Goal: Task Accomplishment & Management: Complete application form

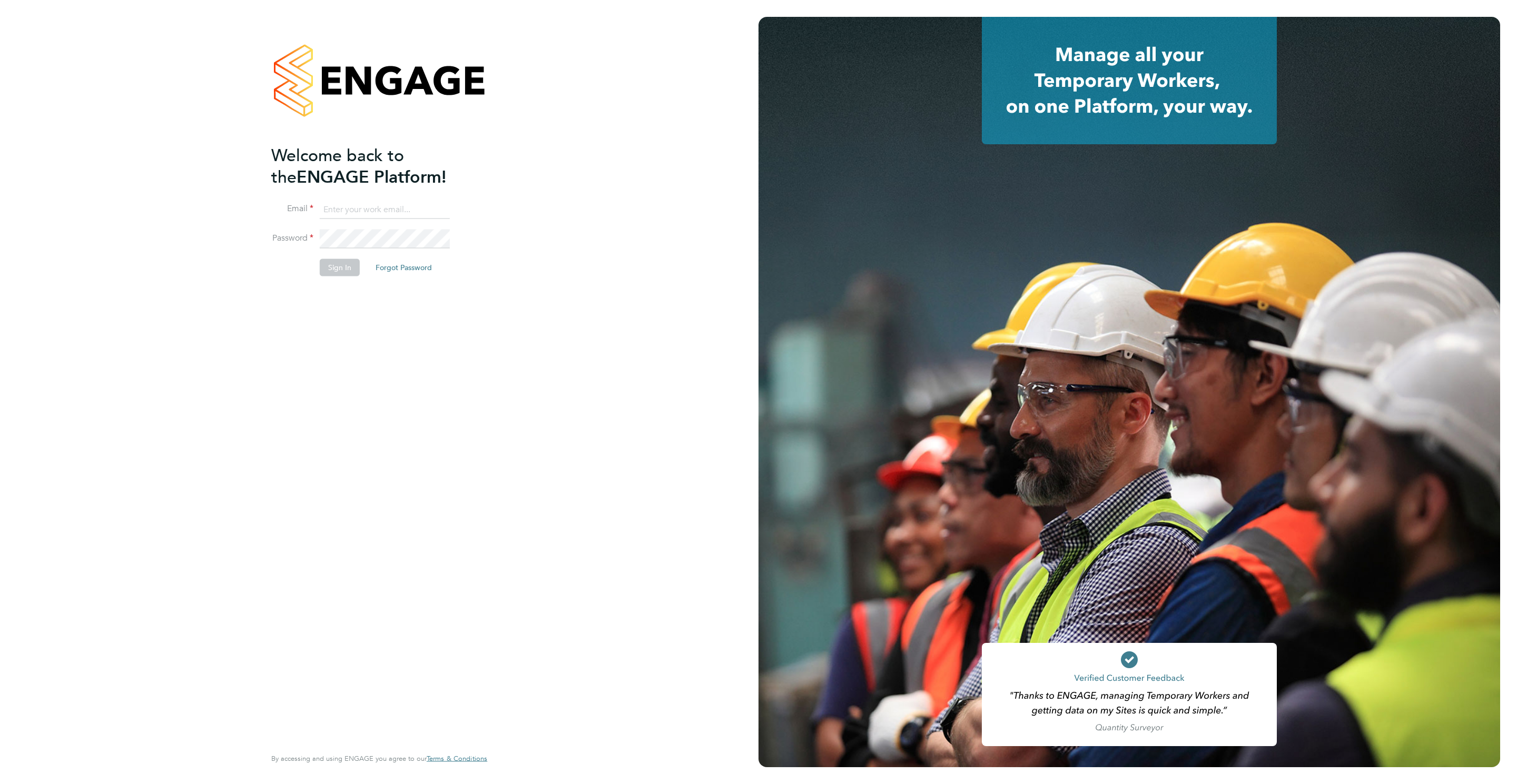
type input "rebecca.cahill@randstadcpe.com"
drag, startPoint x: 344, startPoint y: 259, endPoint x: 351, endPoint y: 264, distance: 8.6
click at [351, 264] on button "Sign In" at bounding box center [340, 268] width 40 height 17
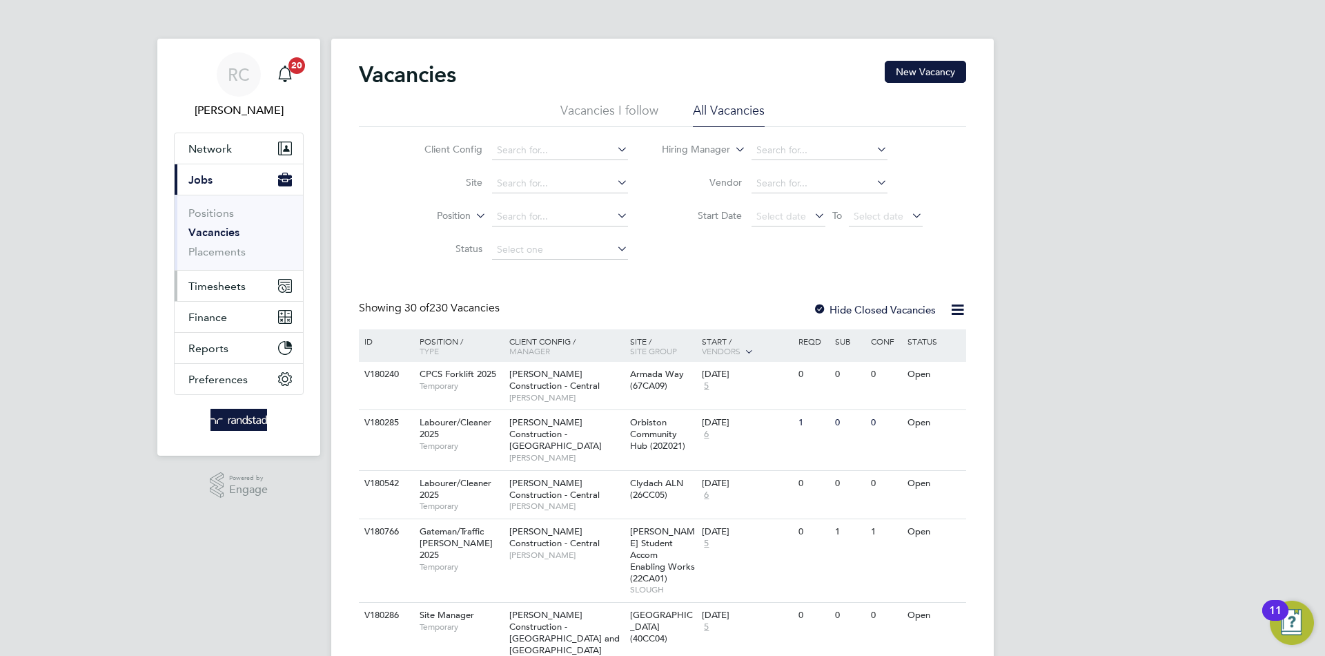
click at [207, 286] on span "Timesheets" at bounding box center [216, 286] width 57 height 13
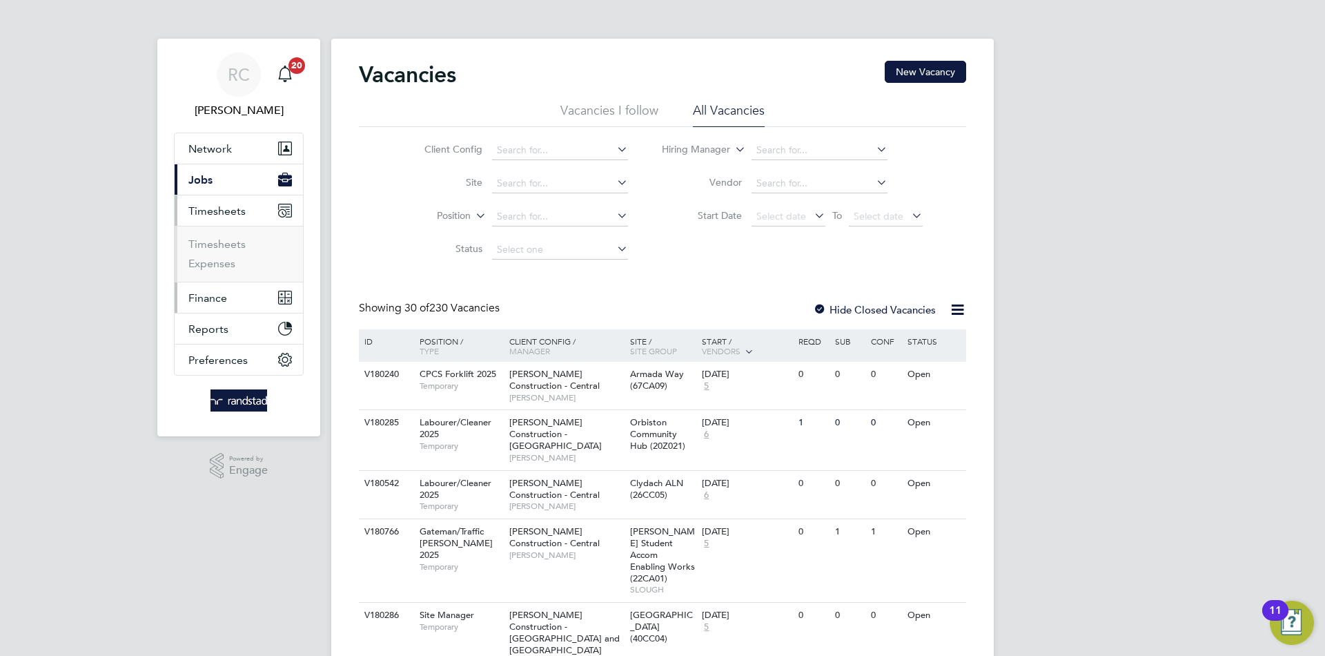
click at [207, 284] on button "Finance" at bounding box center [239, 297] width 128 height 30
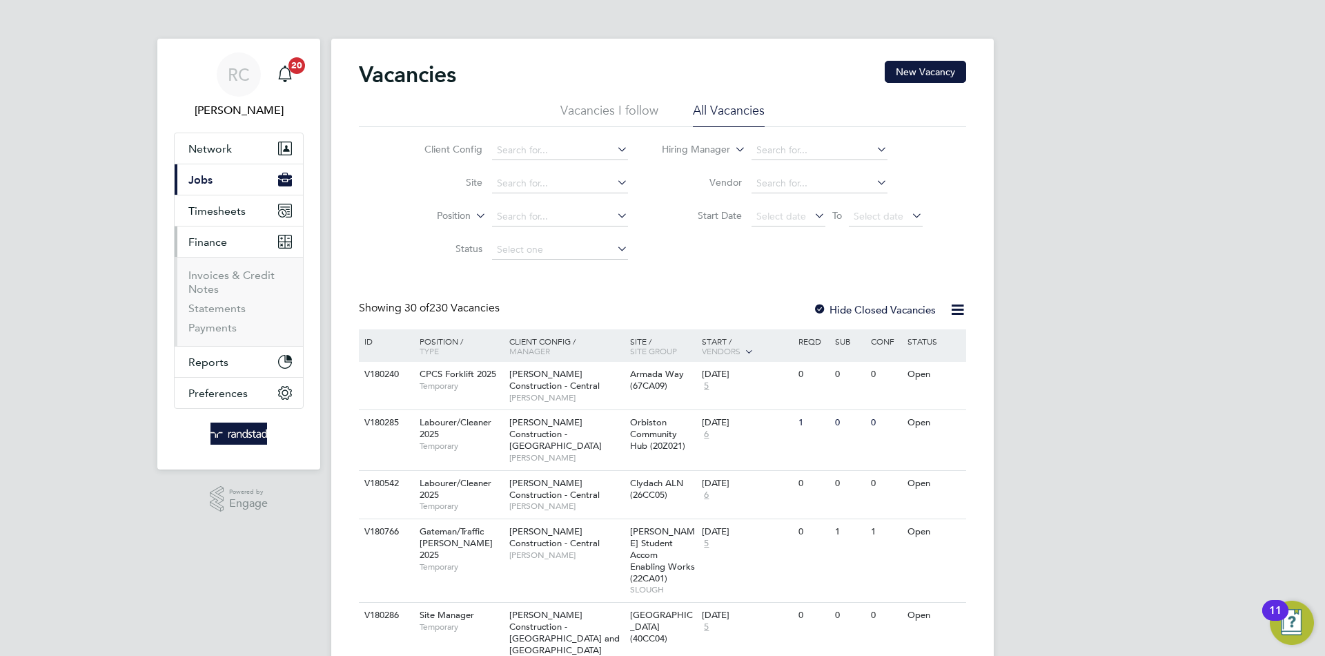
click at [210, 226] on button "Finance" at bounding box center [239, 241] width 128 height 30
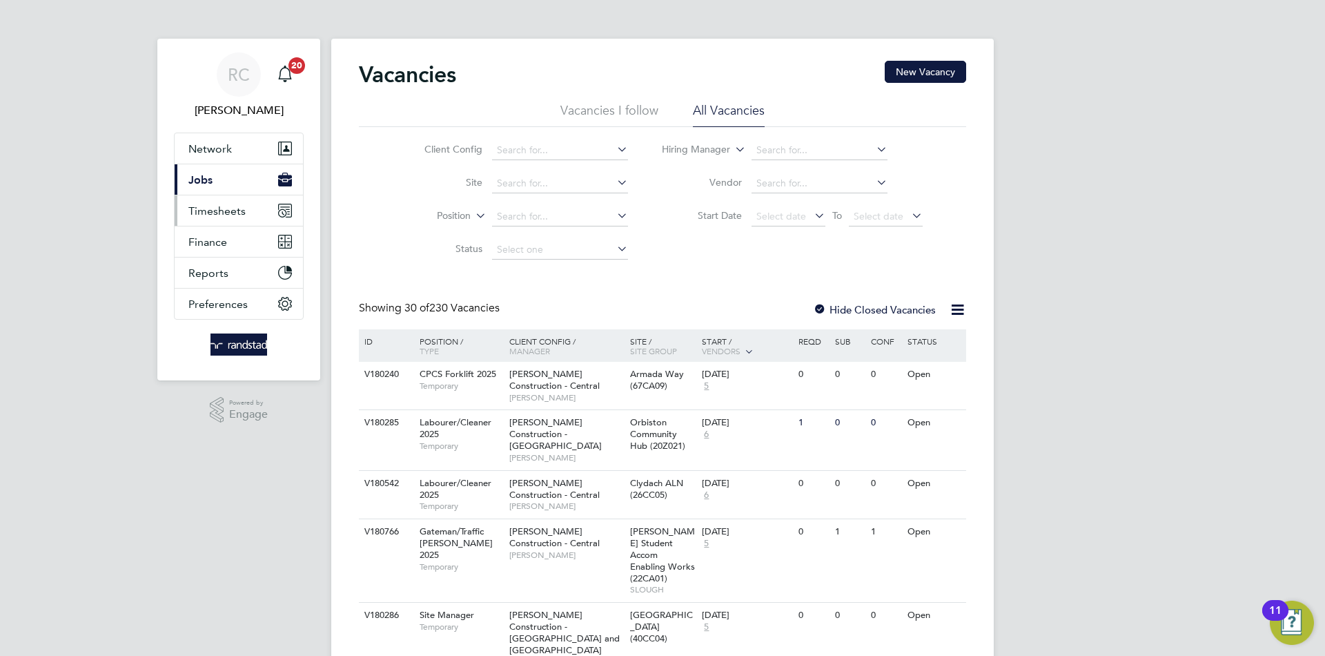
click at [222, 220] on button "Timesheets" at bounding box center [239, 210] width 128 height 30
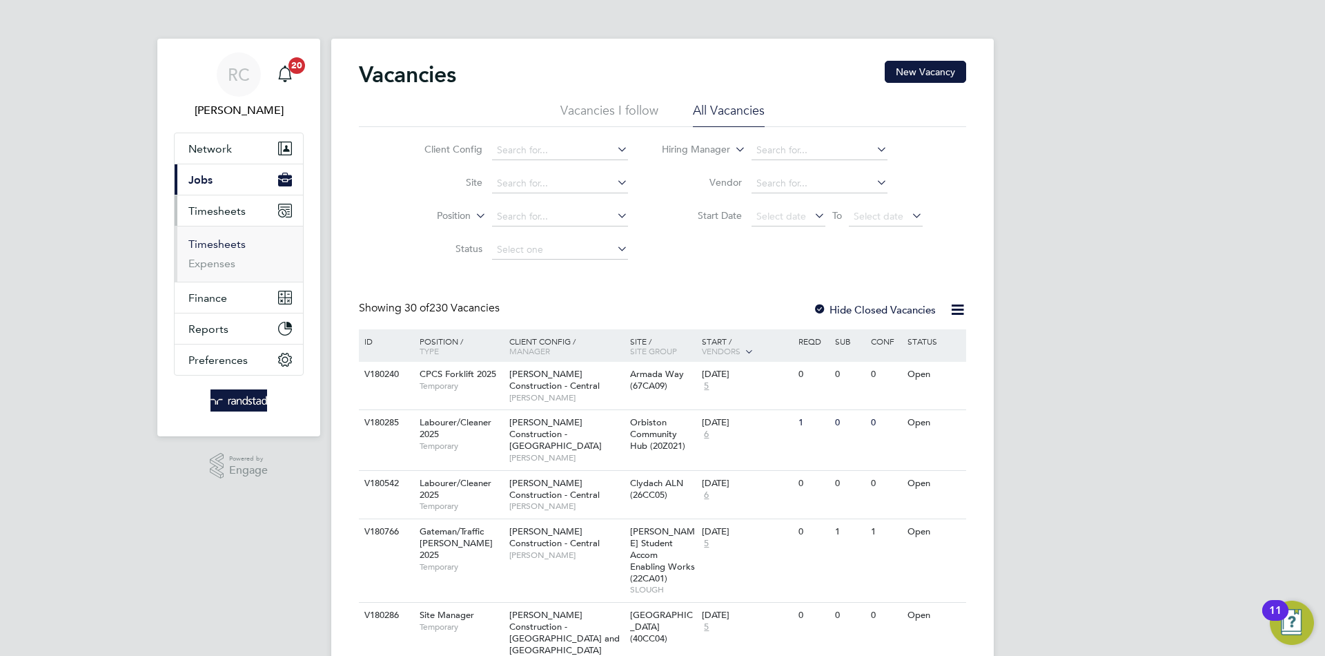
click at [215, 242] on link "Timesheets" at bounding box center [216, 243] width 57 height 13
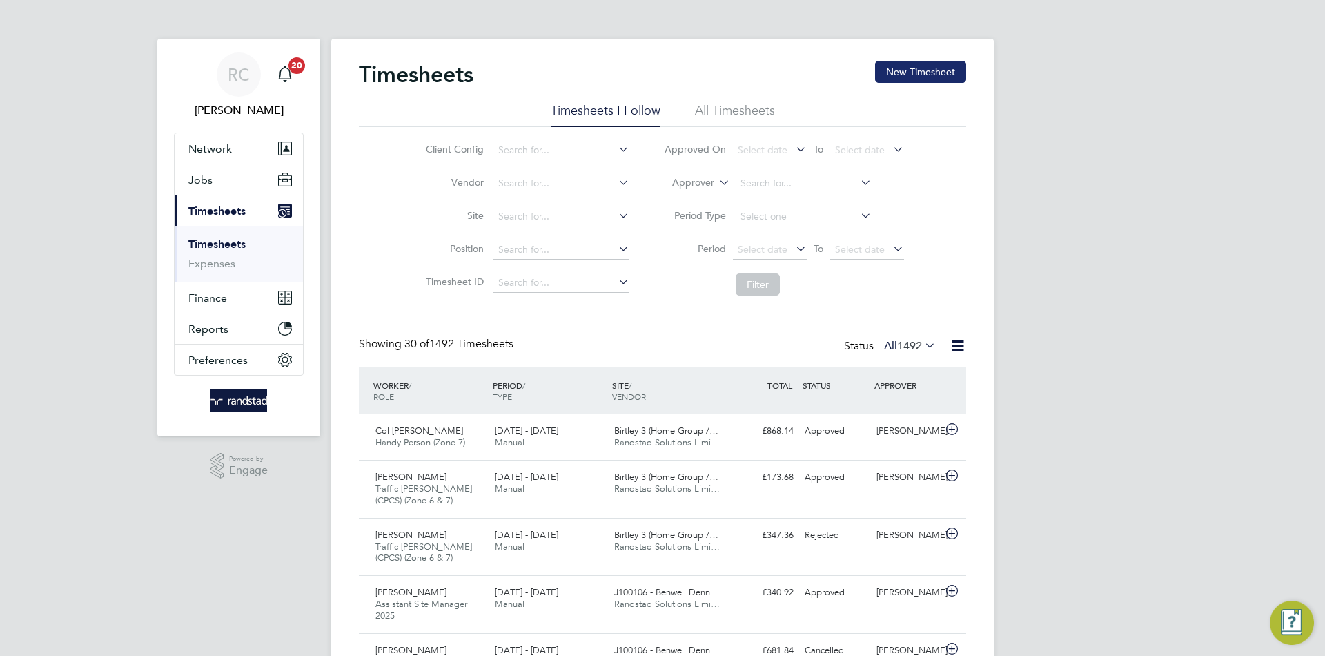
click at [906, 72] on button "New Timesheet" at bounding box center [920, 72] width 91 height 22
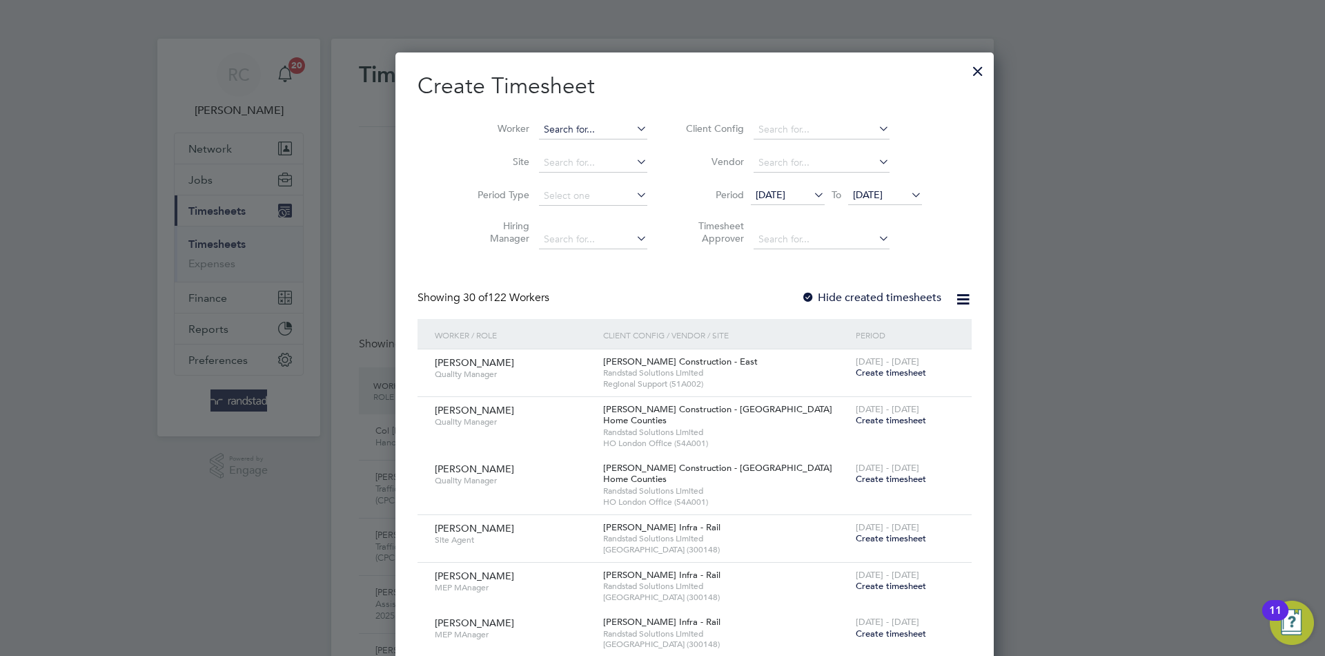
click at [539, 124] on input at bounding box center [593, 129] width 108 height 19
type input "Col [PERSON_NAME]"
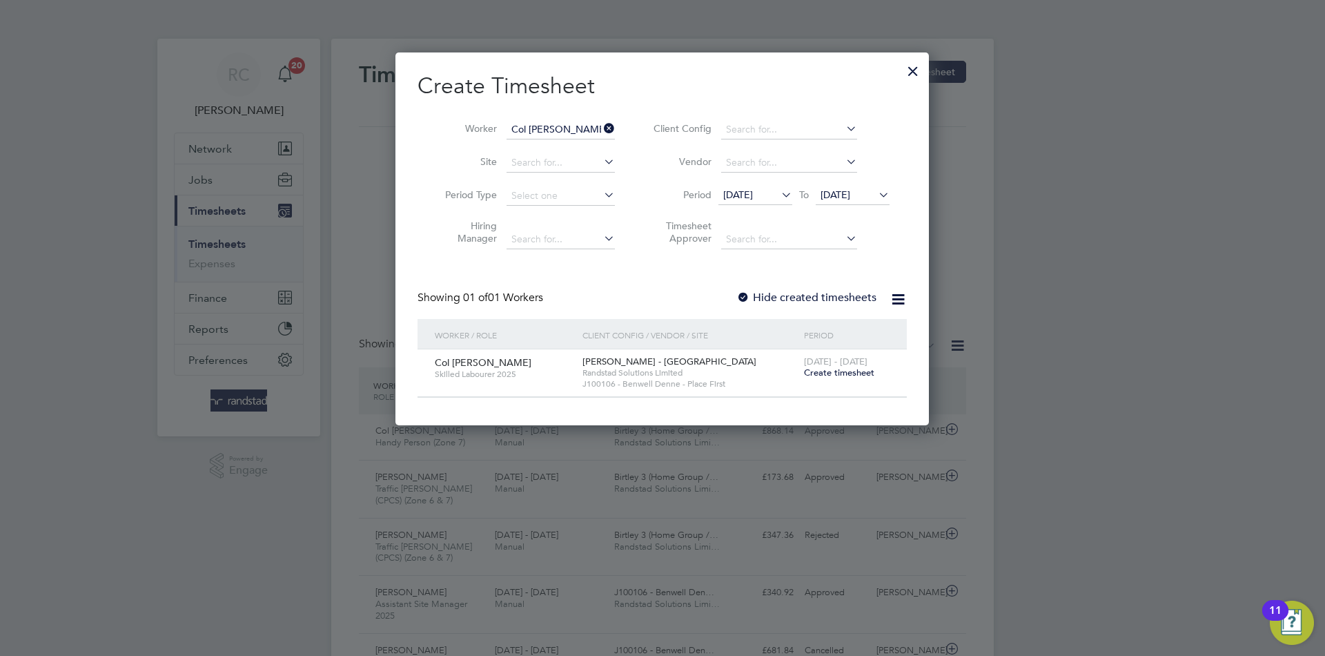
click at [787, 291] on label "Hide created timesheets" at bounding box center [806, 298] width 140 height 14
click at [835, 191] on span "[DATE]" at bounding box center [836, 194] width 30 height 12
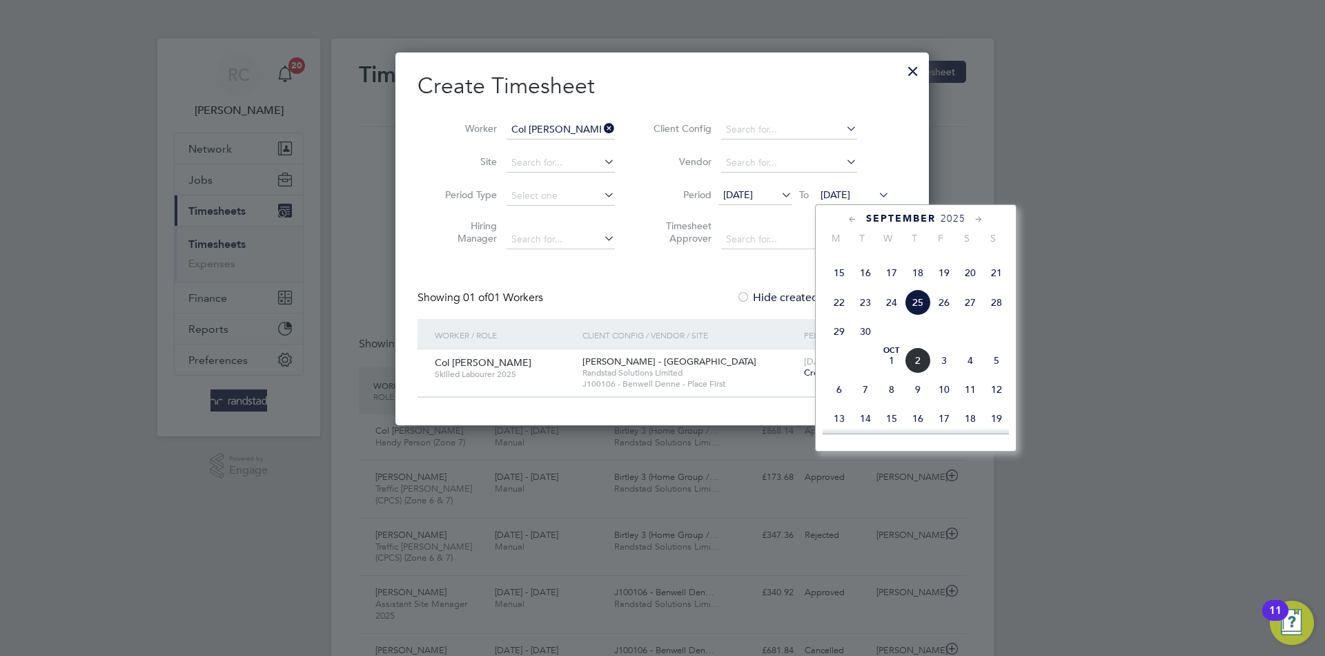
click at [902, 354] on span "Oct" at bounding box center [892, 350] width 26 height 7
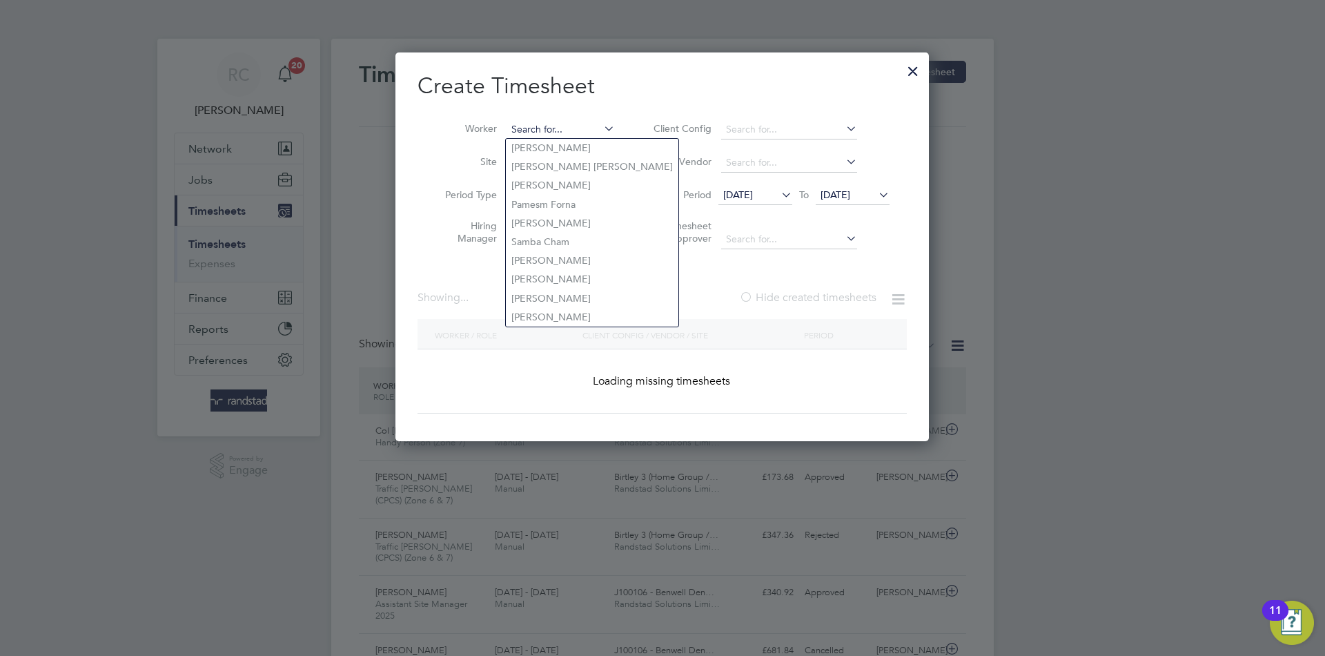
click at [575, 130] on input at bounding box center [561, 129] width 108 height 19
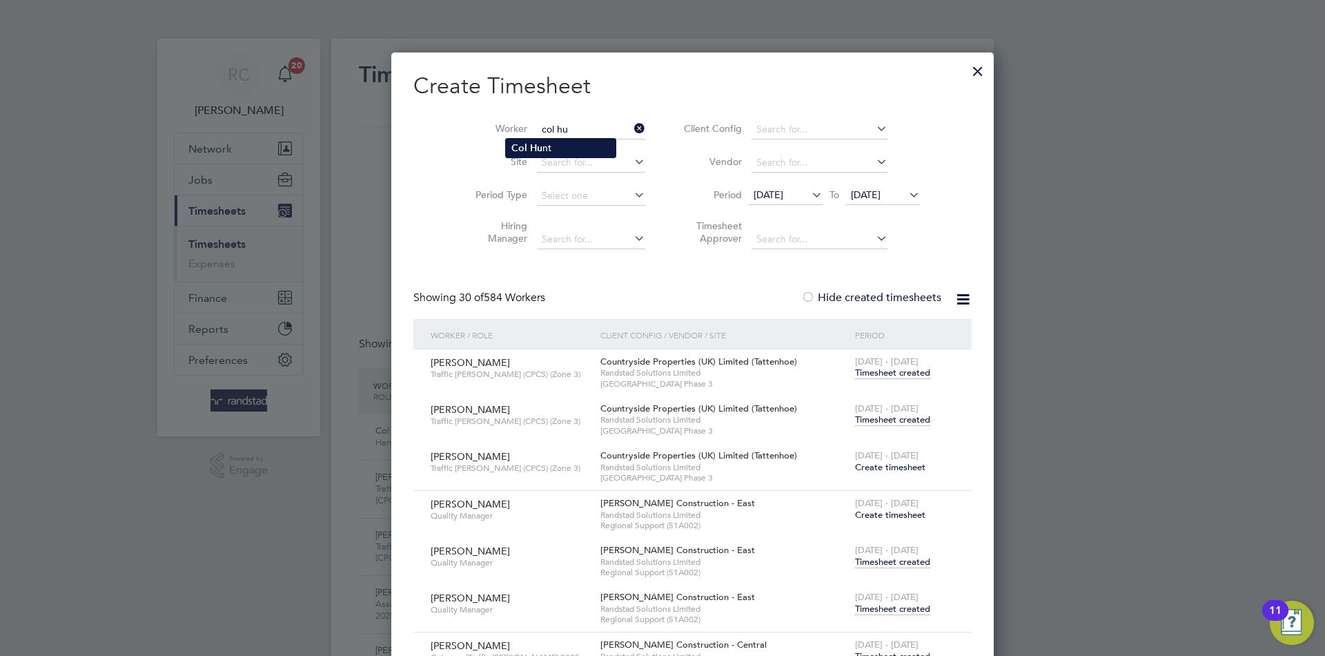
type input "Col [PERSON_NAME]"
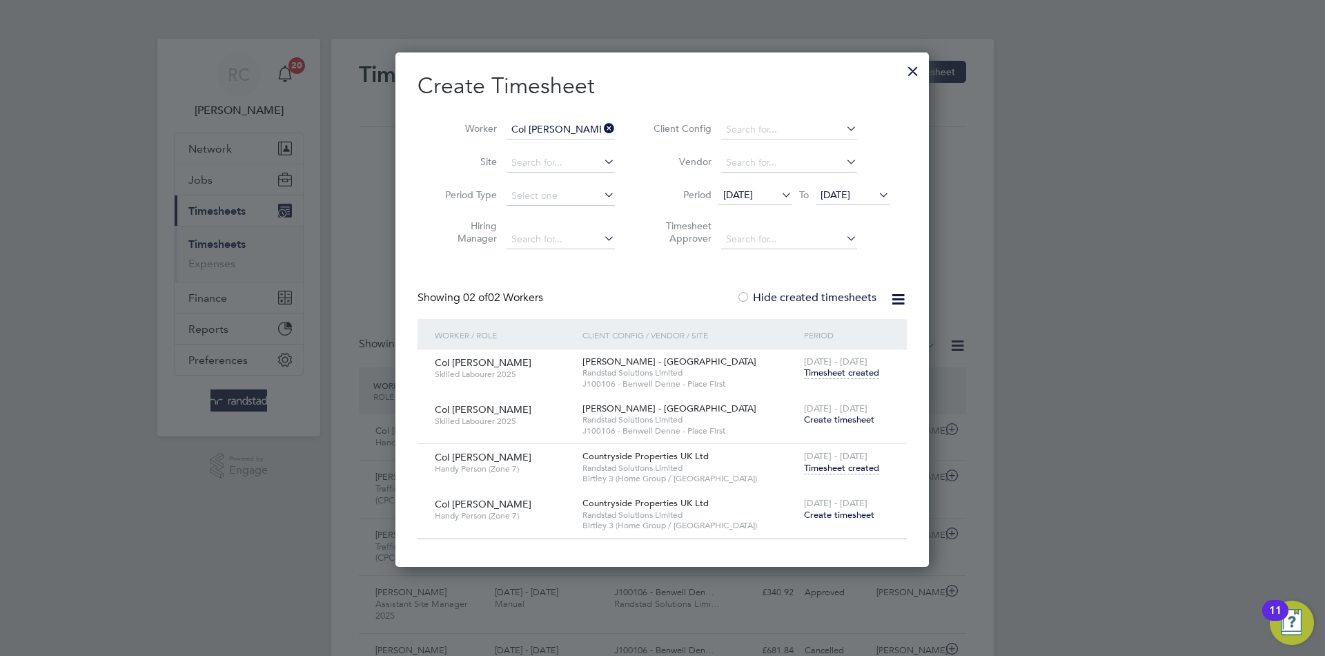
click at [853, 462] on span "Timesheet created" at bounding box center [841, 468] width 75 height 12
